Goal: Information Seeking & Learning: Learn about a topic

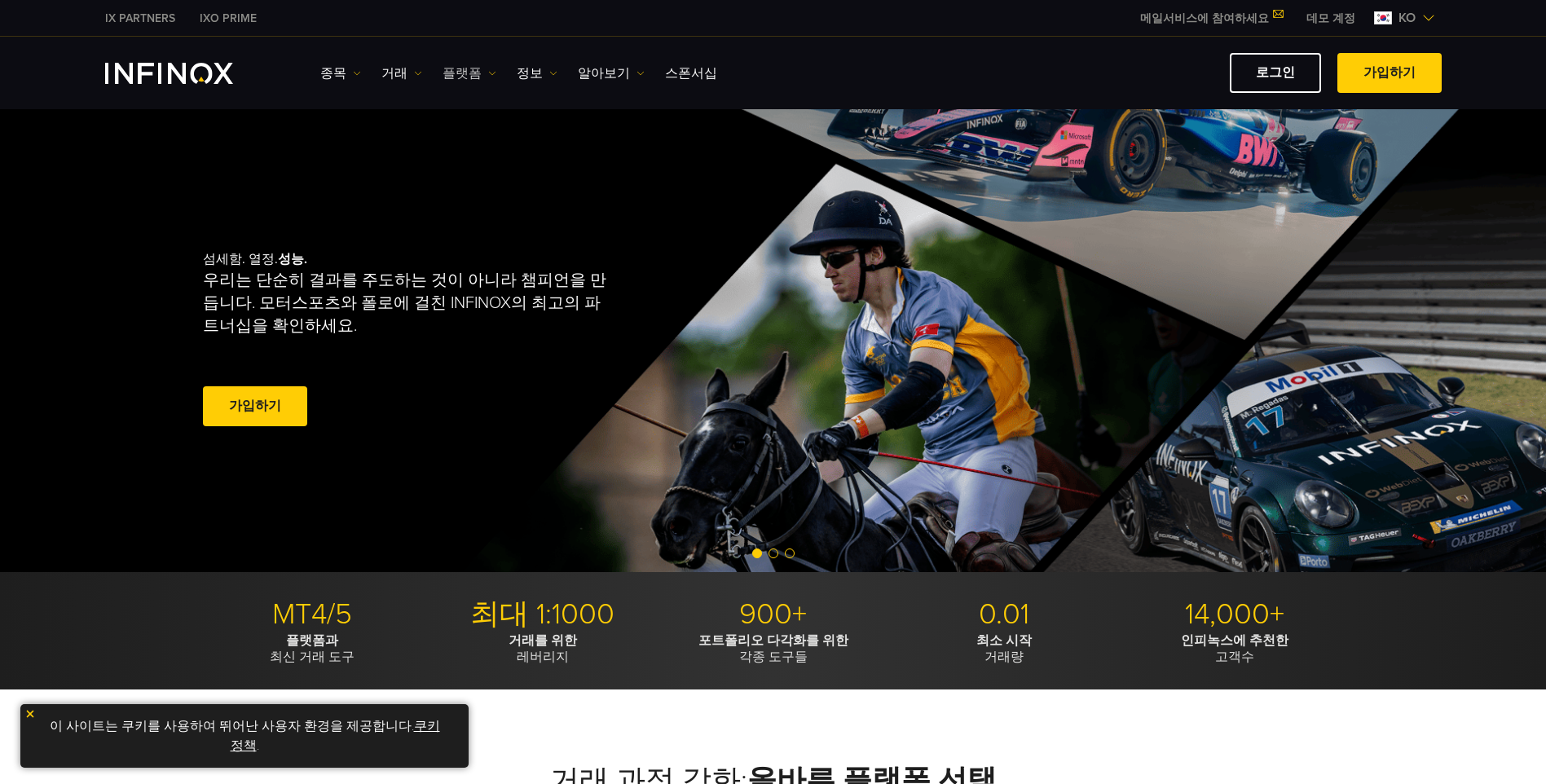
click at [479, 71] on link "플랫폼" at bounding box center [469, 72] width 54 height 20
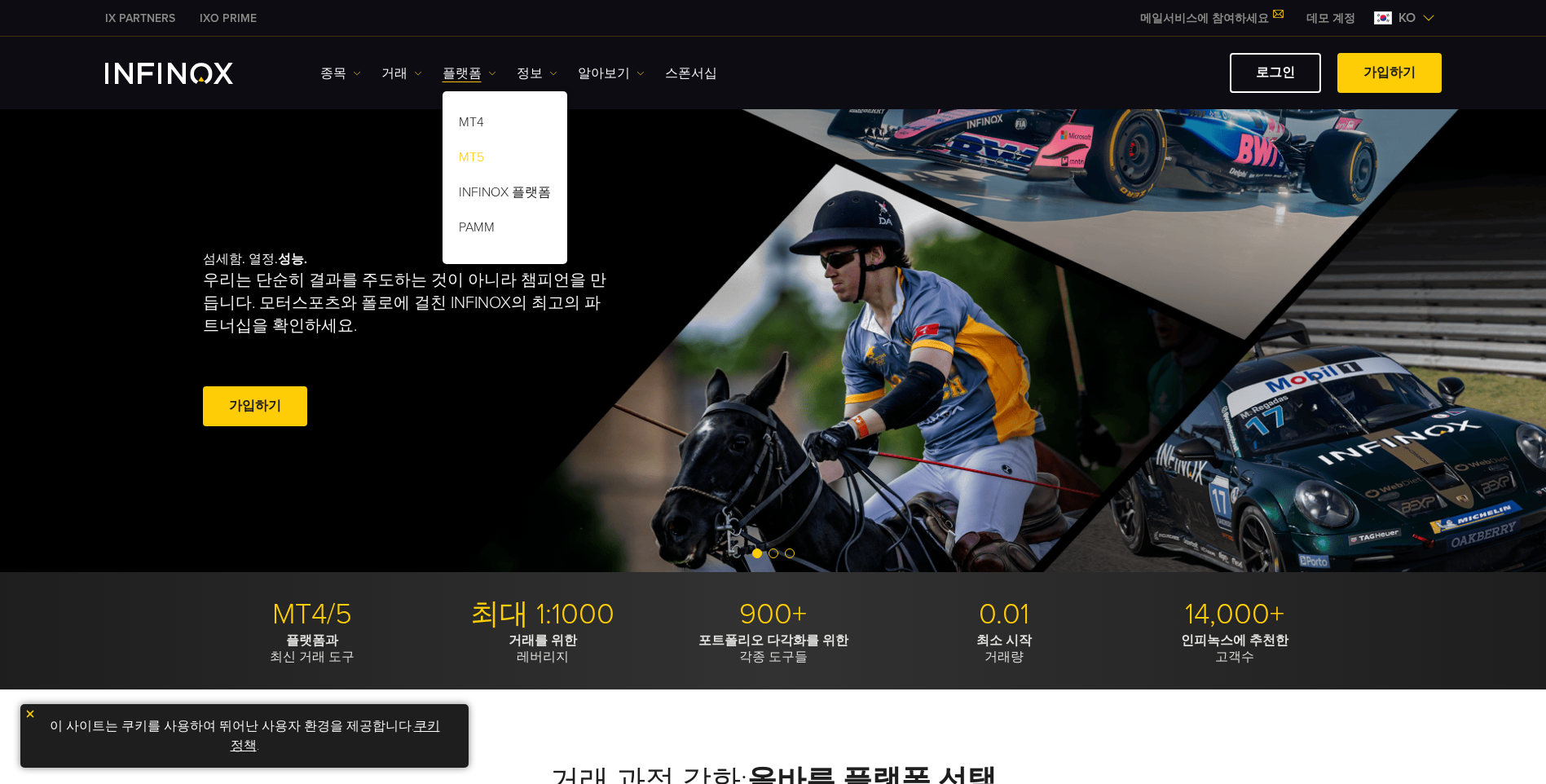
click at [478, 164] on link "MT5" at bounding box center [504, 160] width 124 height 35
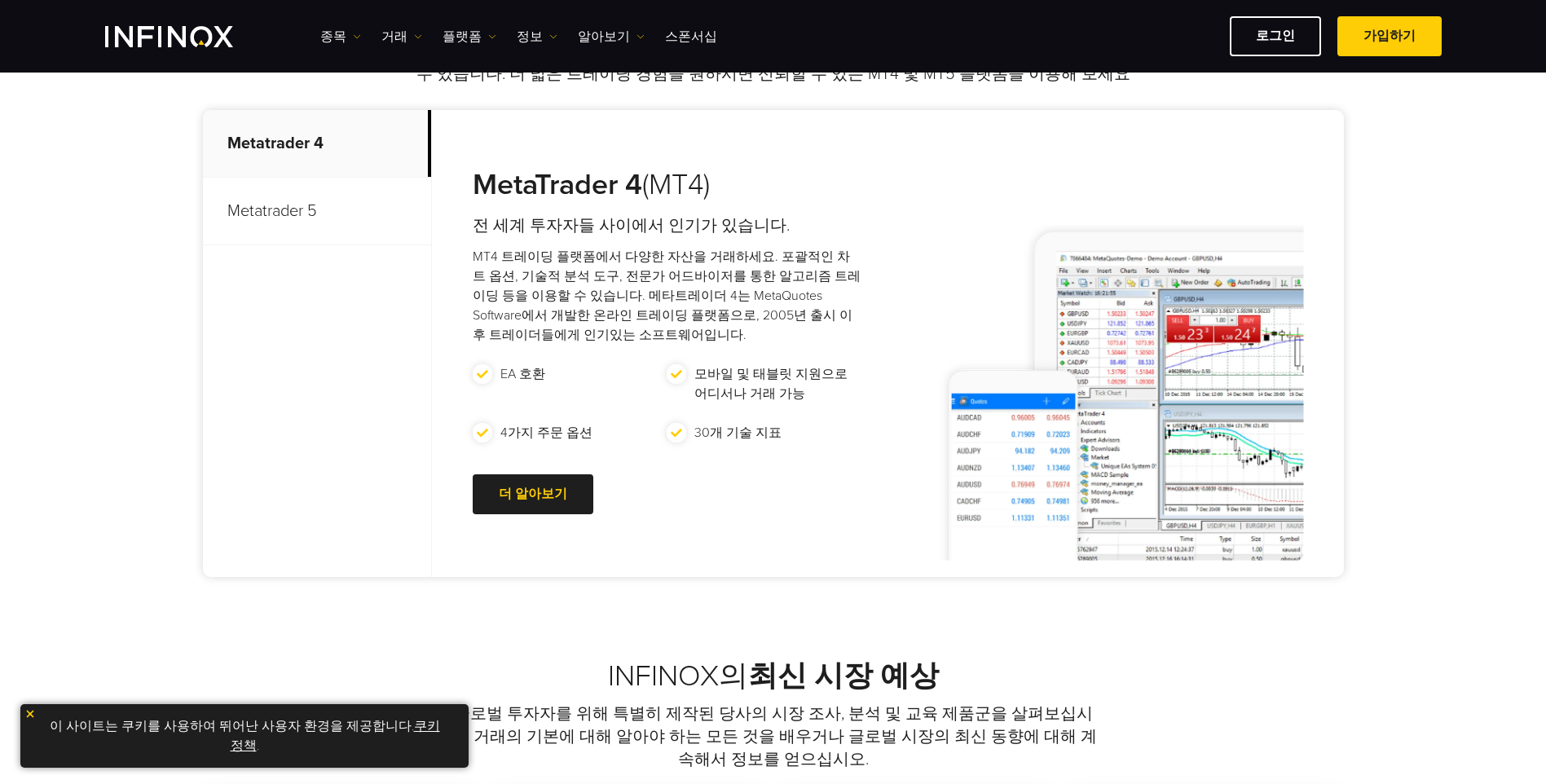
scroll to position [733, 0]
